Goal: Navigation & Orientation: Find specific page/section

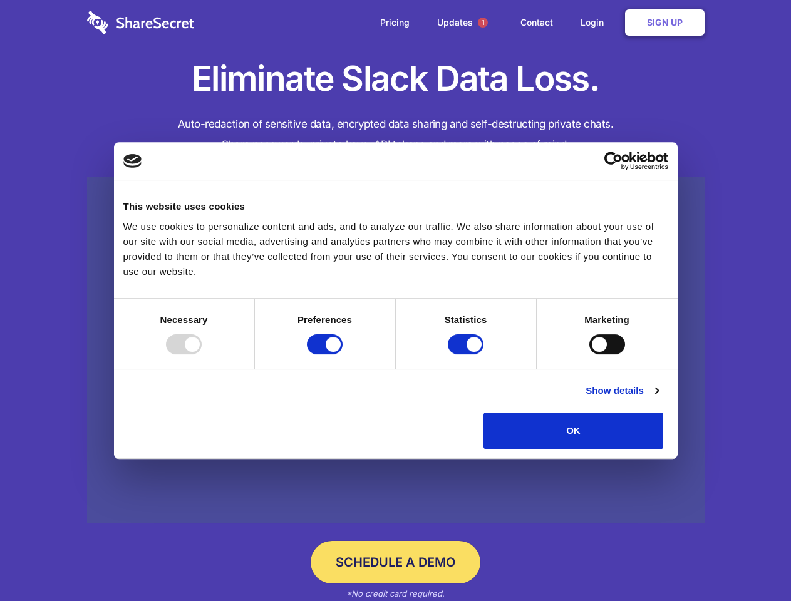
click at [202, 354] on div at bounding box center [184, 344] width 36 height 20
click at [342, 354] on input "Preferences" at bounding box center [325, 344] width 36 height 20
checkbox input "false"
click at [467, 354] on input "Statistics" at bounding box center [466, 344] width 36 height 20
checkbox input "false"
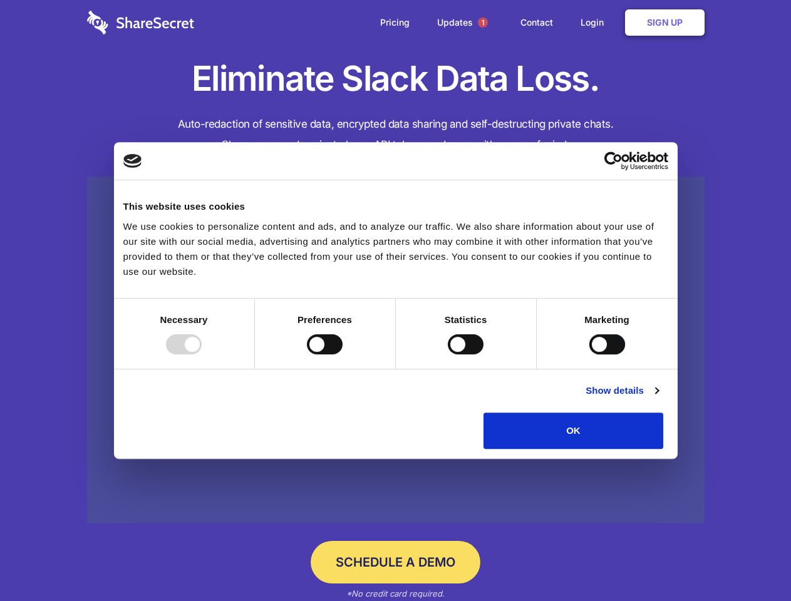
click at [589, 354] on input "Marketing" at bounding box center [607, 344] width 36 height 20
checkbox input "true"
click at [658, 398] on link "Show details" at bounding box center [621, 390] width 73 height 15
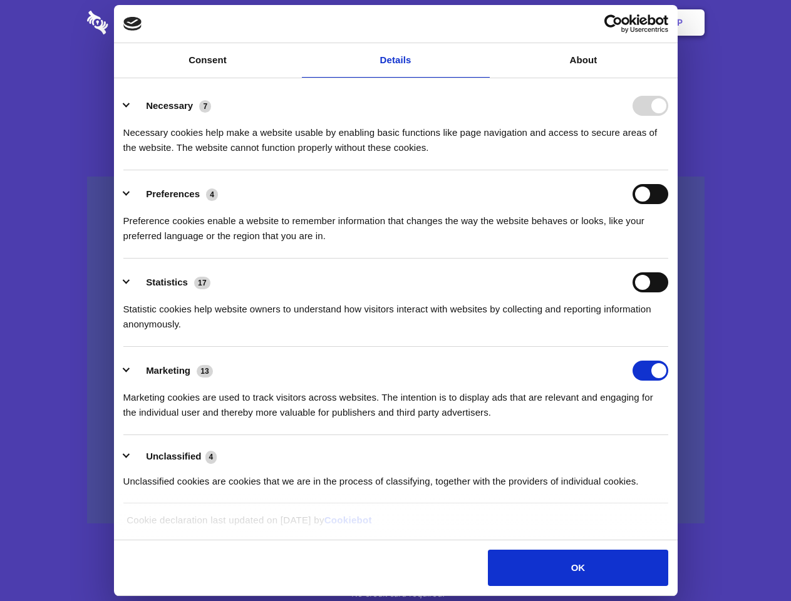
click at [668, 170] on li "Necessary 7 Necessary cookies help make a website usable by enabling basic func…" at bounding box center [395, 126] width 545 height 88
click at [482, 23] on span "1" at bounding box center [483, 23] width 10 height 10
